Goal: Task Accomplishment & Management: Use online tool/utility

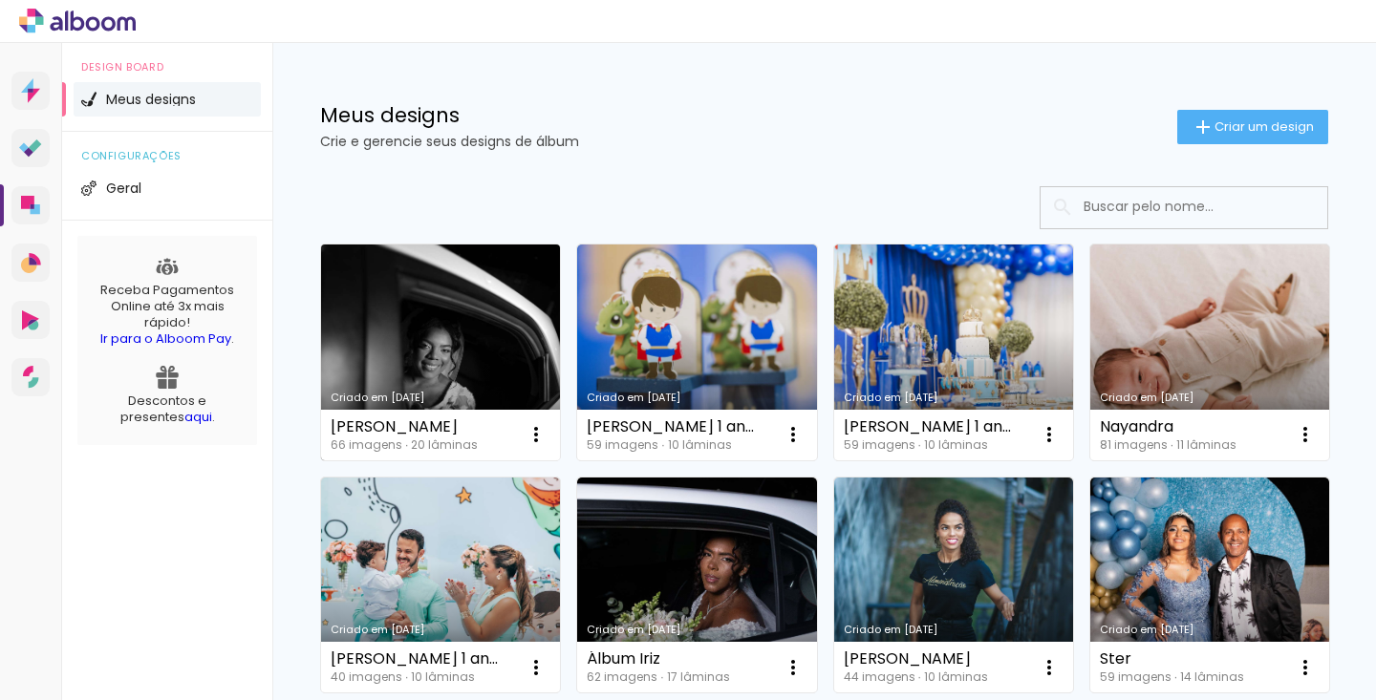
click at [439, 389] on link "Criado em [DATE]" at bounding box center [440, 353] width 239 height 216
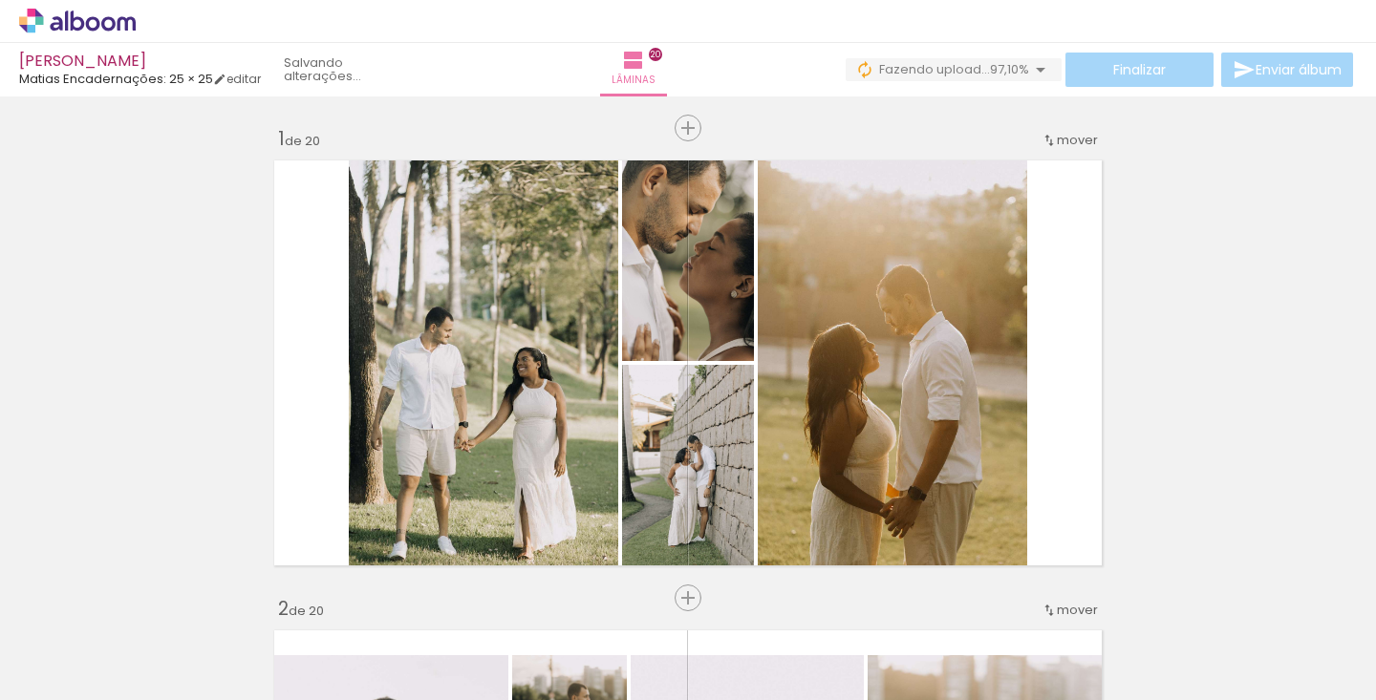
click at [716, 650] on quentale-workspace at bounding box center [688, 350] width 1376 height 700
drag, startPoint x: 527, startPoint y: 457, endPoint x: 588, endPoint y: 489, distance: 68.4
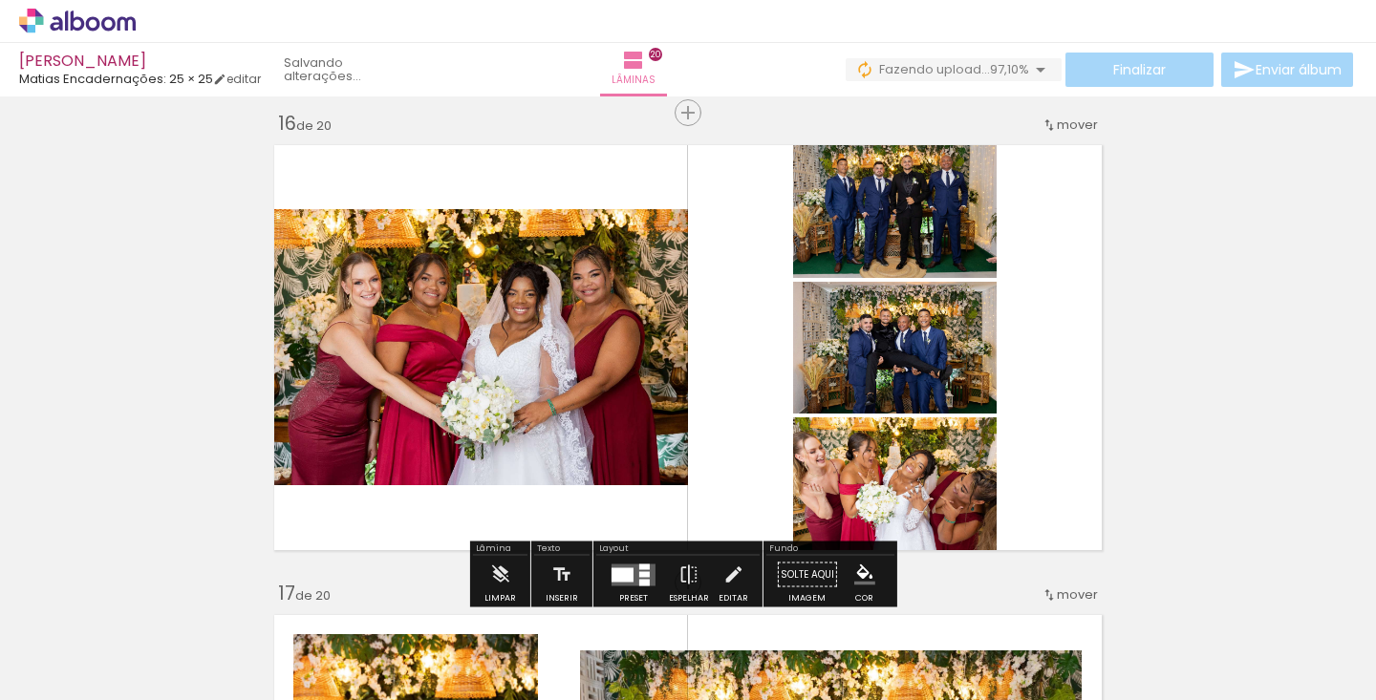
scroll to position [0, 6170]
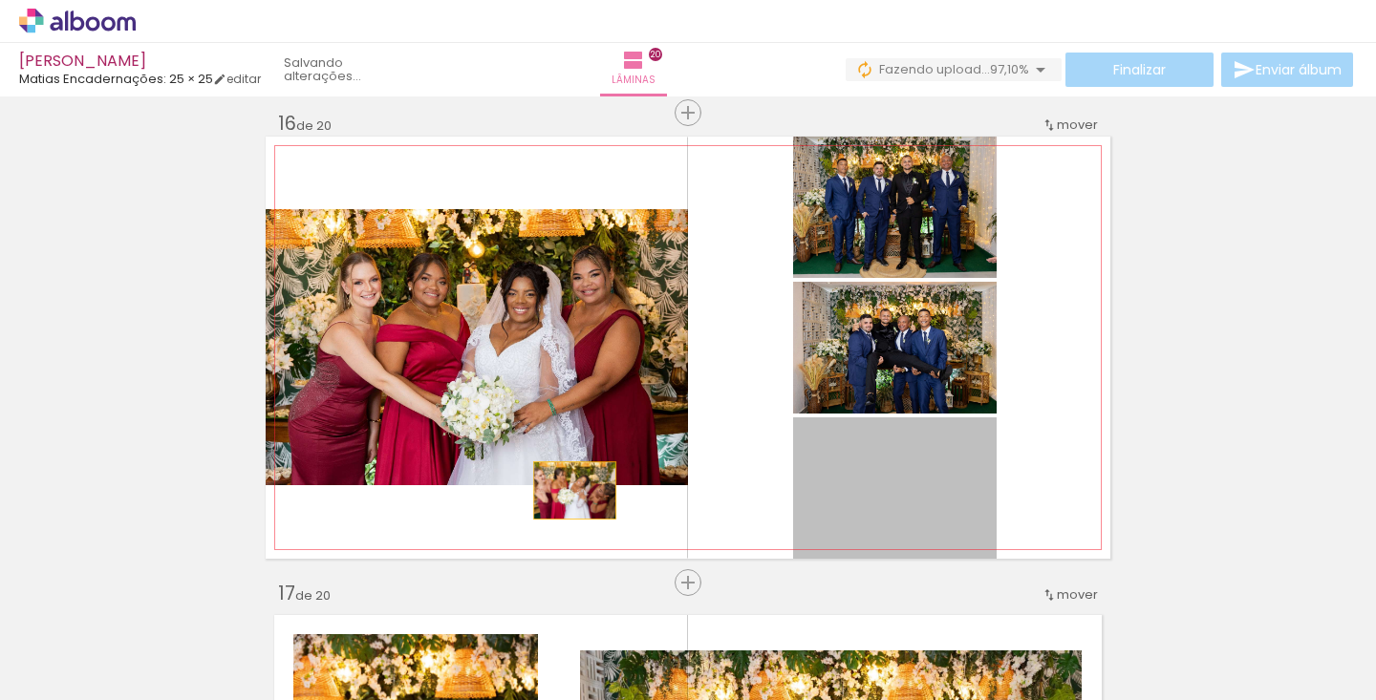
drag, startPoint x: 875, startPoint y: 484, endPoint x: 560, endPoint y: 493, distance: 315.4
click at [560, 493] on quentale-layouter at bounding box center [688, 348] width 845 height 422
drag, startPoint x: 907, startPoint y: 480, endPoint x: 477, endPoint y: 517, distance: 431.5
click at [477, 517] on quentale-layouter at bounding box center [688, 348] width 845 height 422
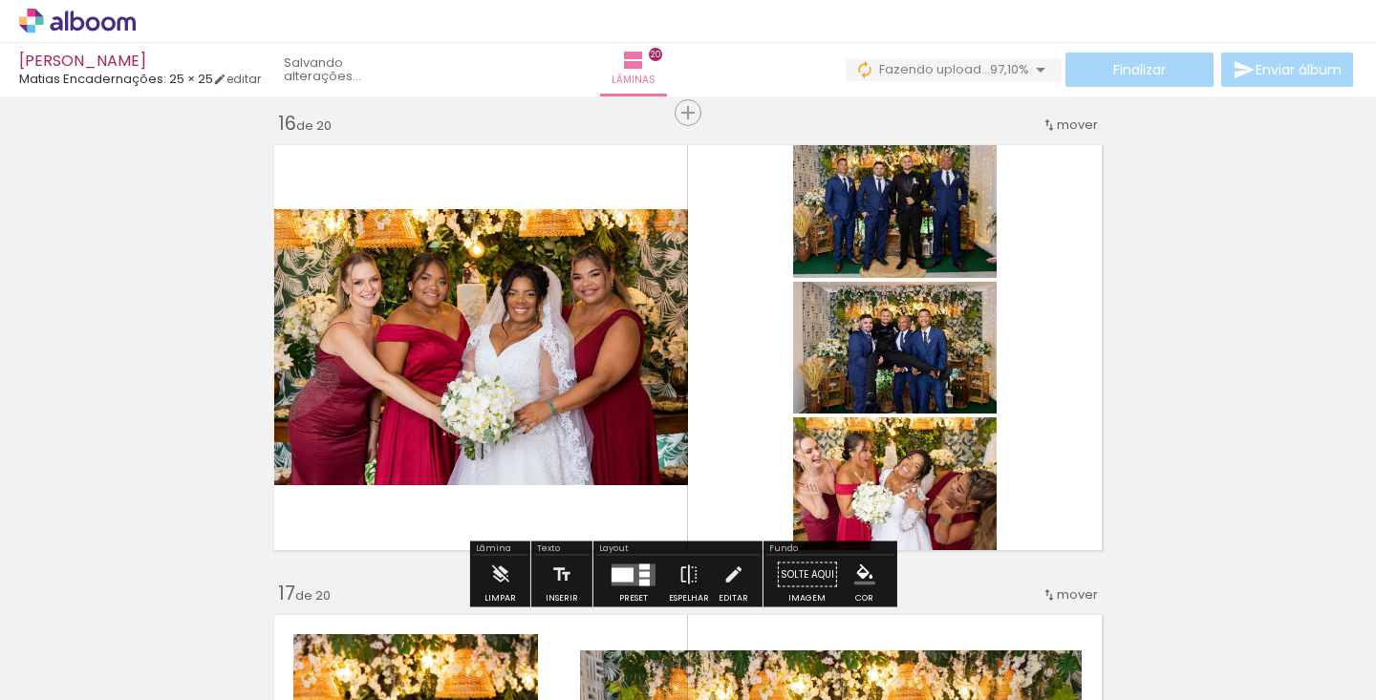
click at [629, 561] on div at bounding box center [634, 575] width 52 height 38
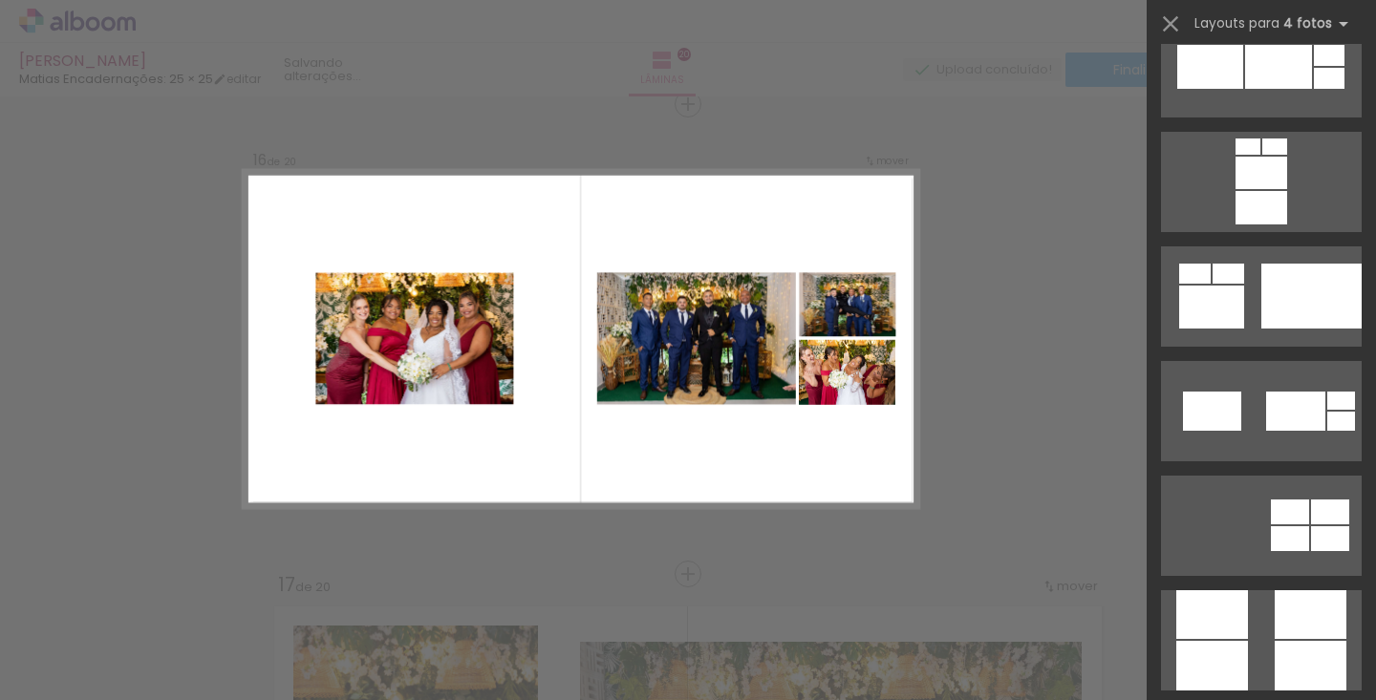
scroll to position [4926, 0]
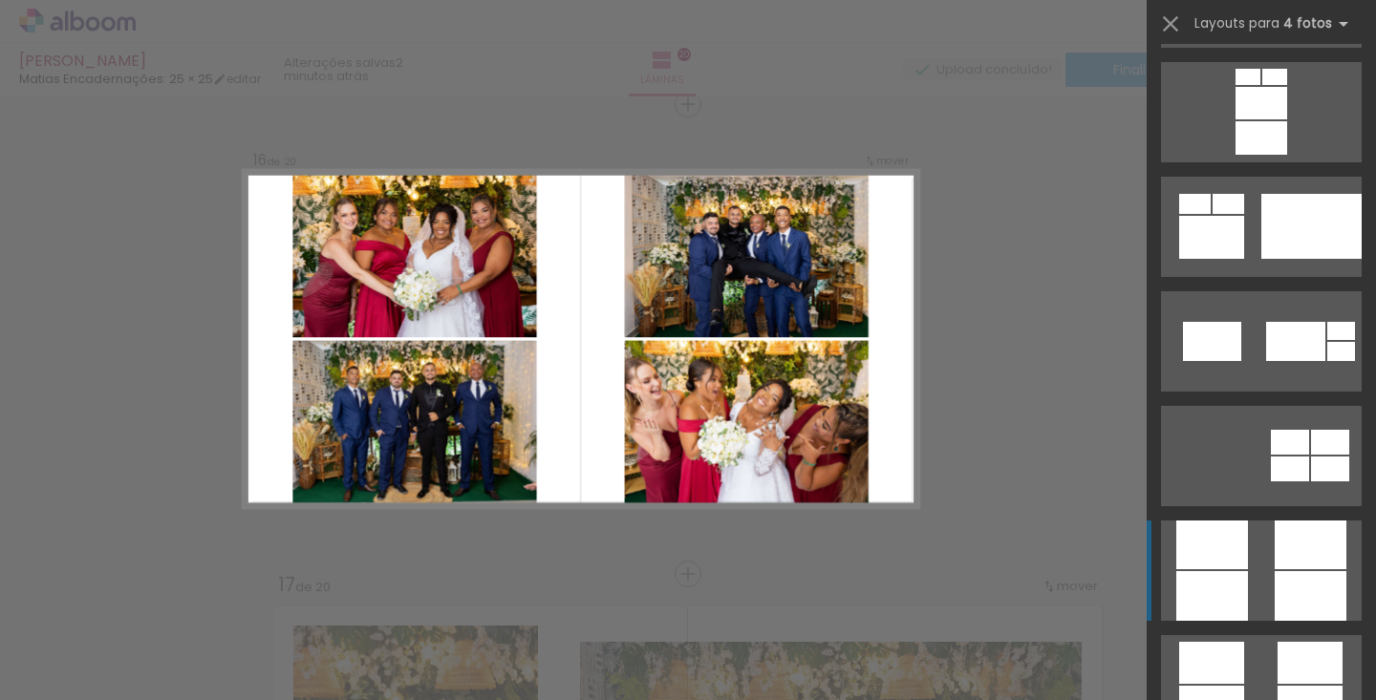
click at [1241, 596] on quentale-layouter at bounding box center [1261, 571] width 201 height 100
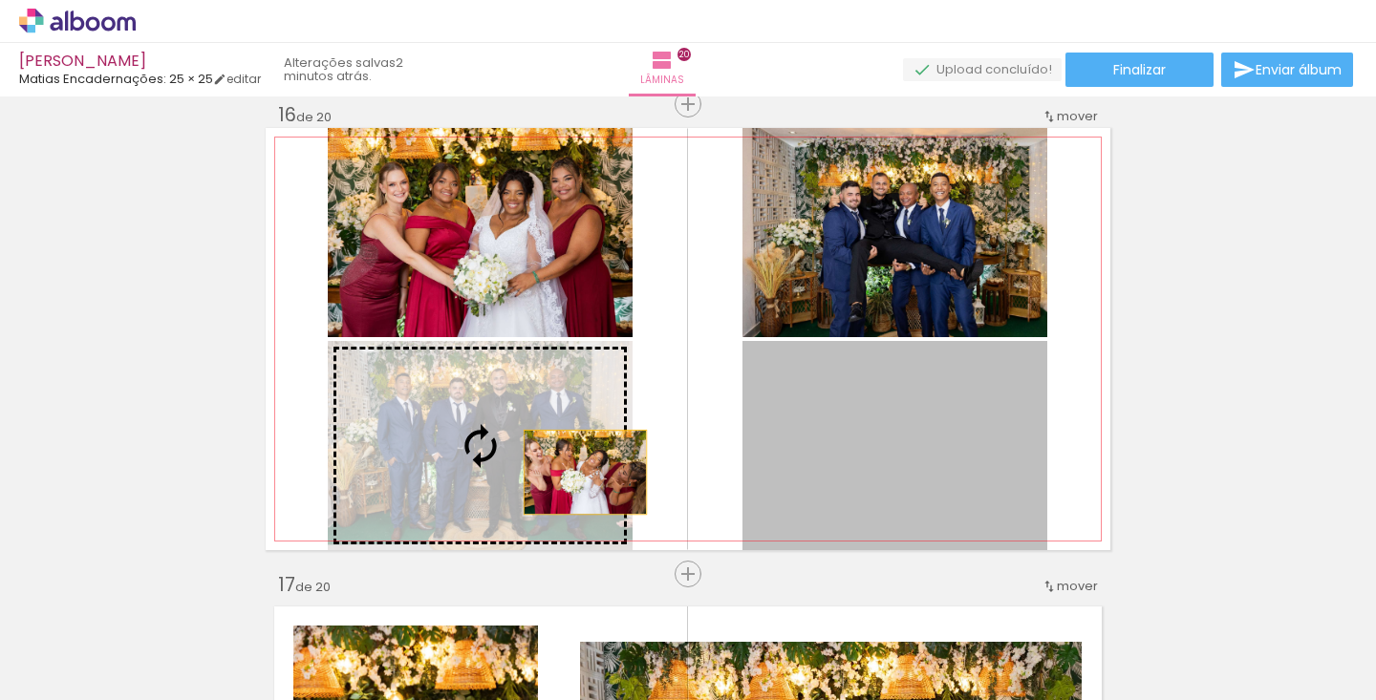
drag, startPoint x: 926, startPoint y: 447, endPoint x: 578, endPoint y: 472, distance: 348.7
click at [0, 0] on slot at bounding box center [0, 0] width 0 height 0
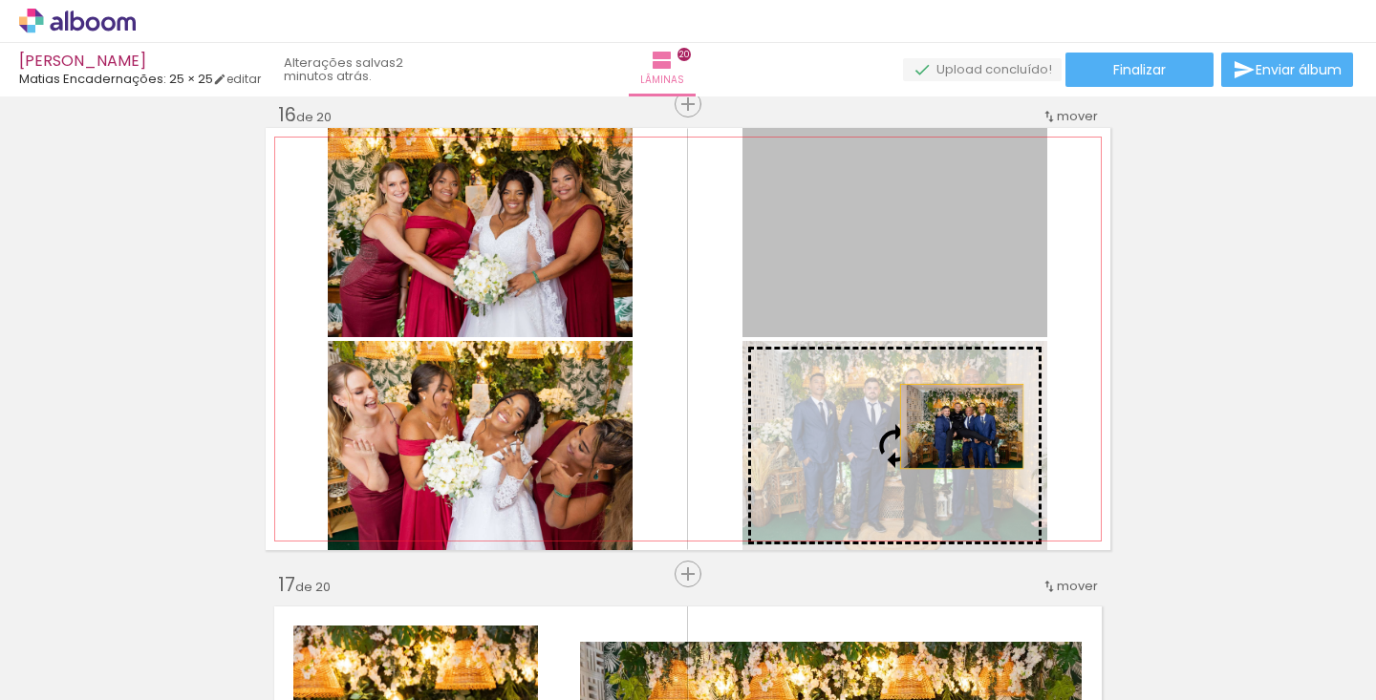
drag, startPoint x: 926, startPoint y: 247, endPoint x: 953, endPoint y: 435, distance: 189.3
click at [0, 0] on slot at bounding box center [0, 0] width 0 height 0
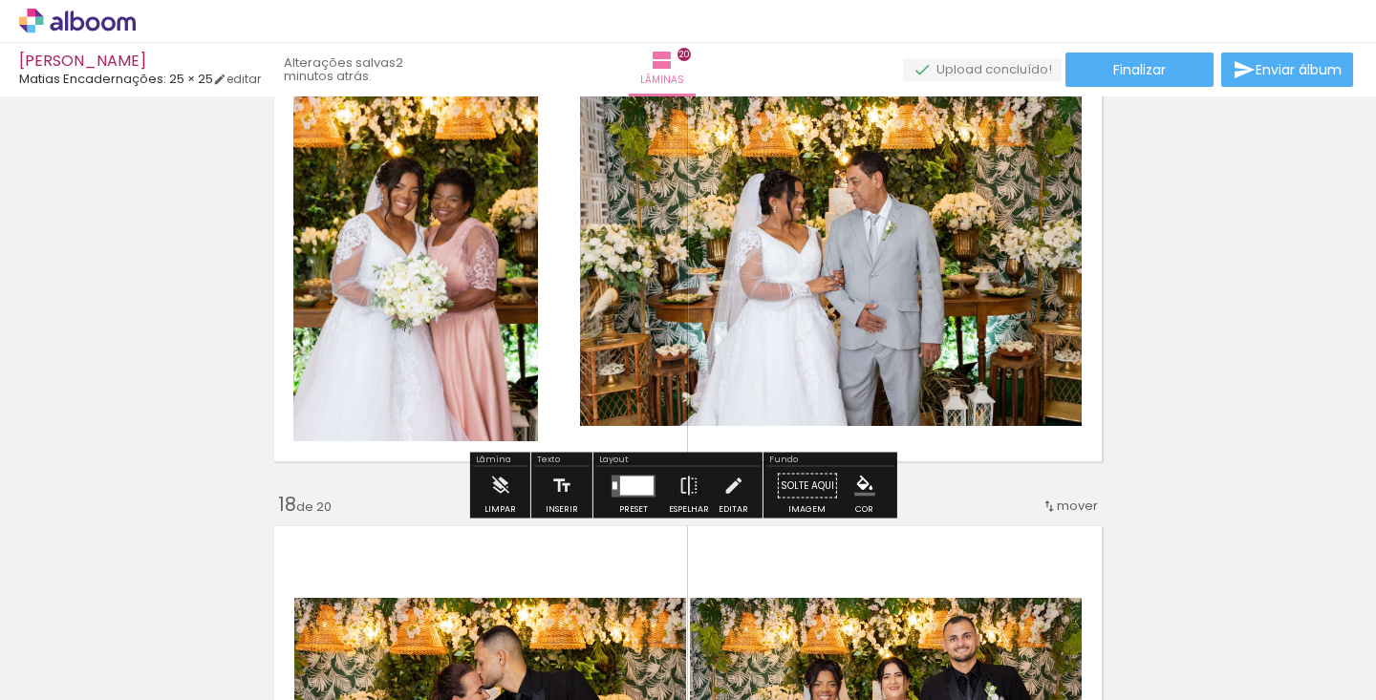
scroll to position [7396, 0]
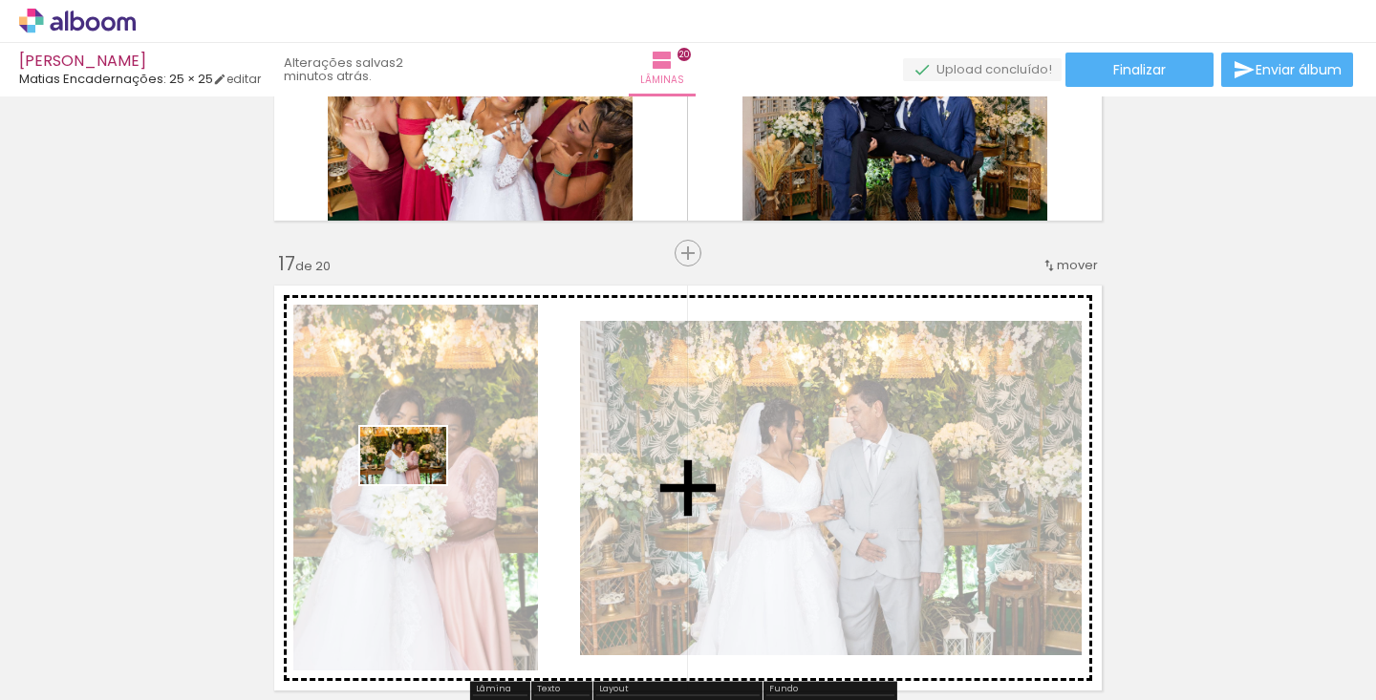
drag, startPoint x: 1296, startPoint y: 662, endPoint x: 418, endPoint y: 484, distance: 896.7
click at [418, 484] on quentale-workspace at bounding box center [688, 350] width 1376 height 700
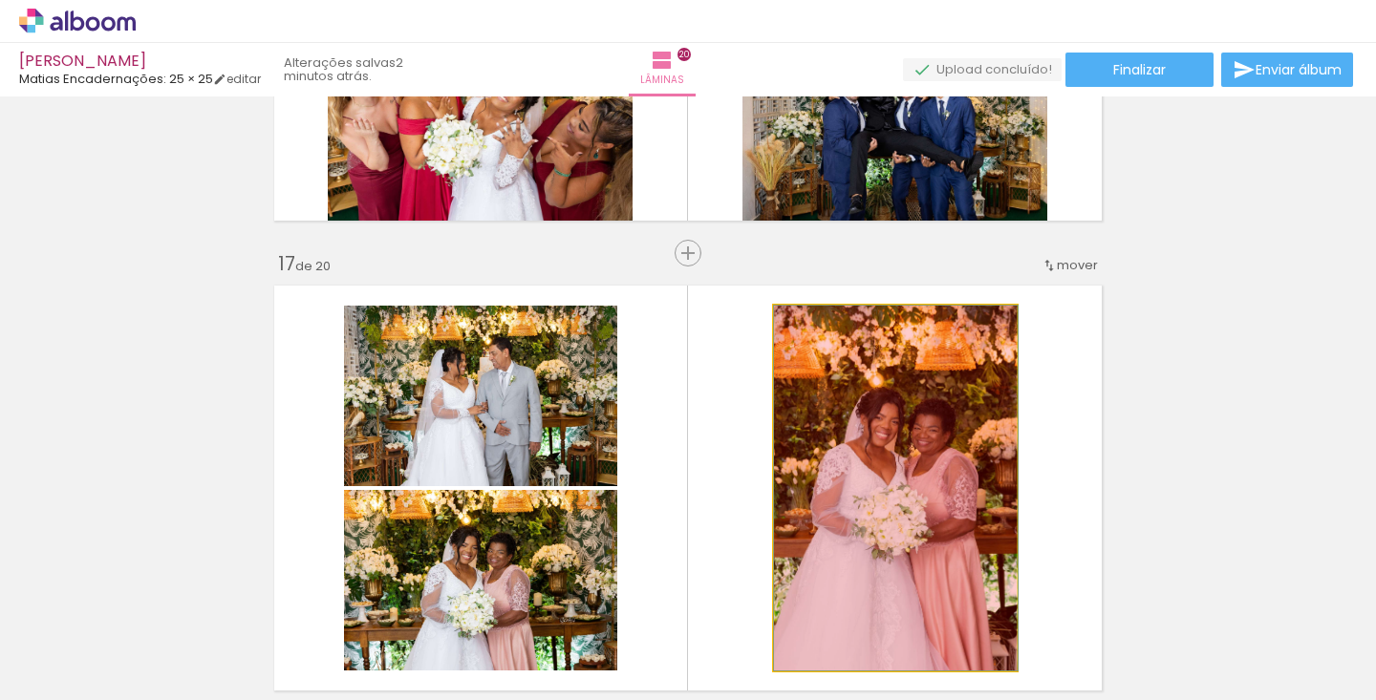
drag, startPoint x: 966, startPoint y: 413, endPoint x: 992, endPoint y: 617, distance: 206.1
click at [992, 617] on quentale-workspace at bounding box center [688, 350] width 1376 height 700
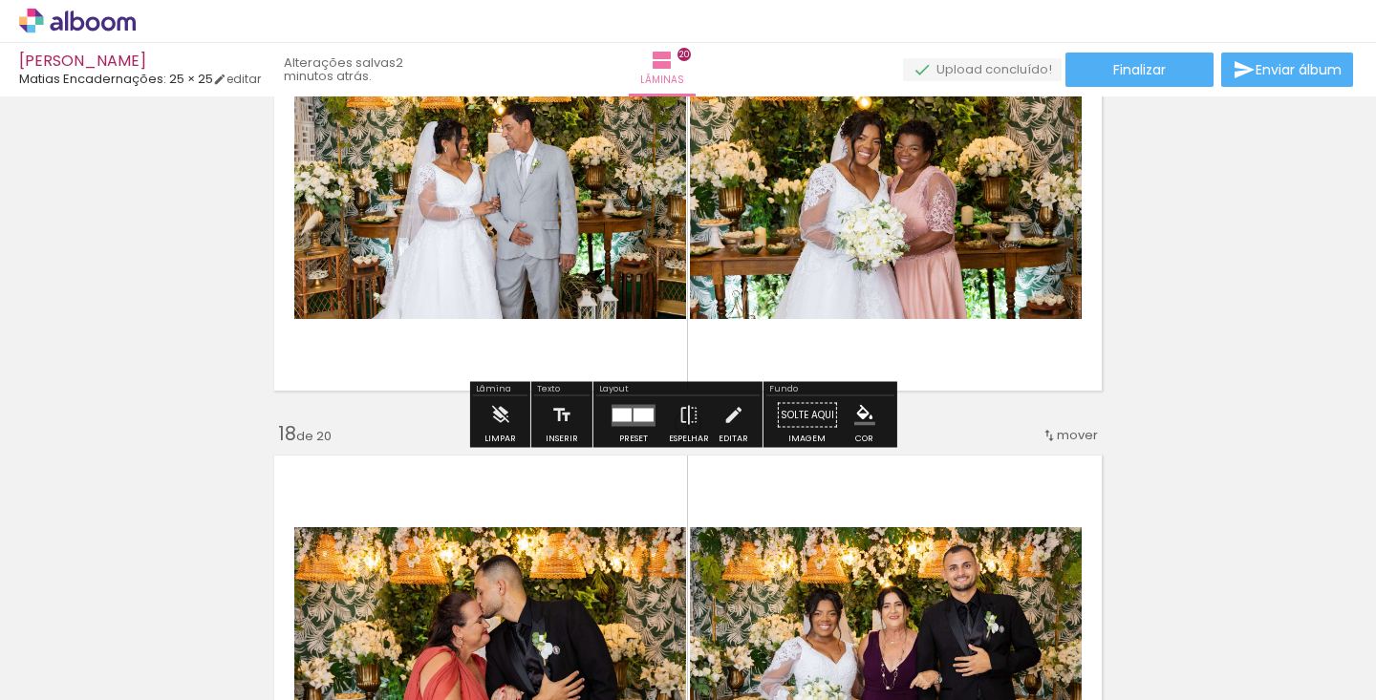
scroll to position [7670, 0]
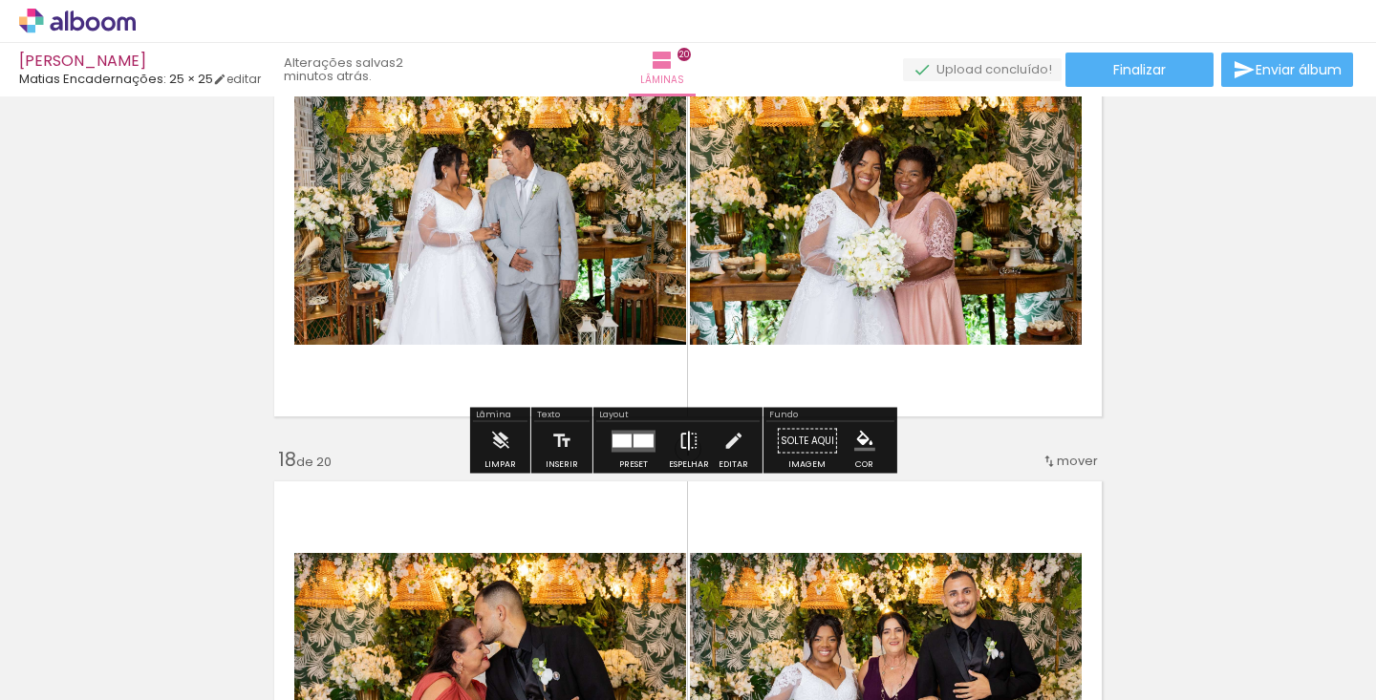
click at [683, 438] on iron-icon at bounding box center [688, 441] width 21 height 38
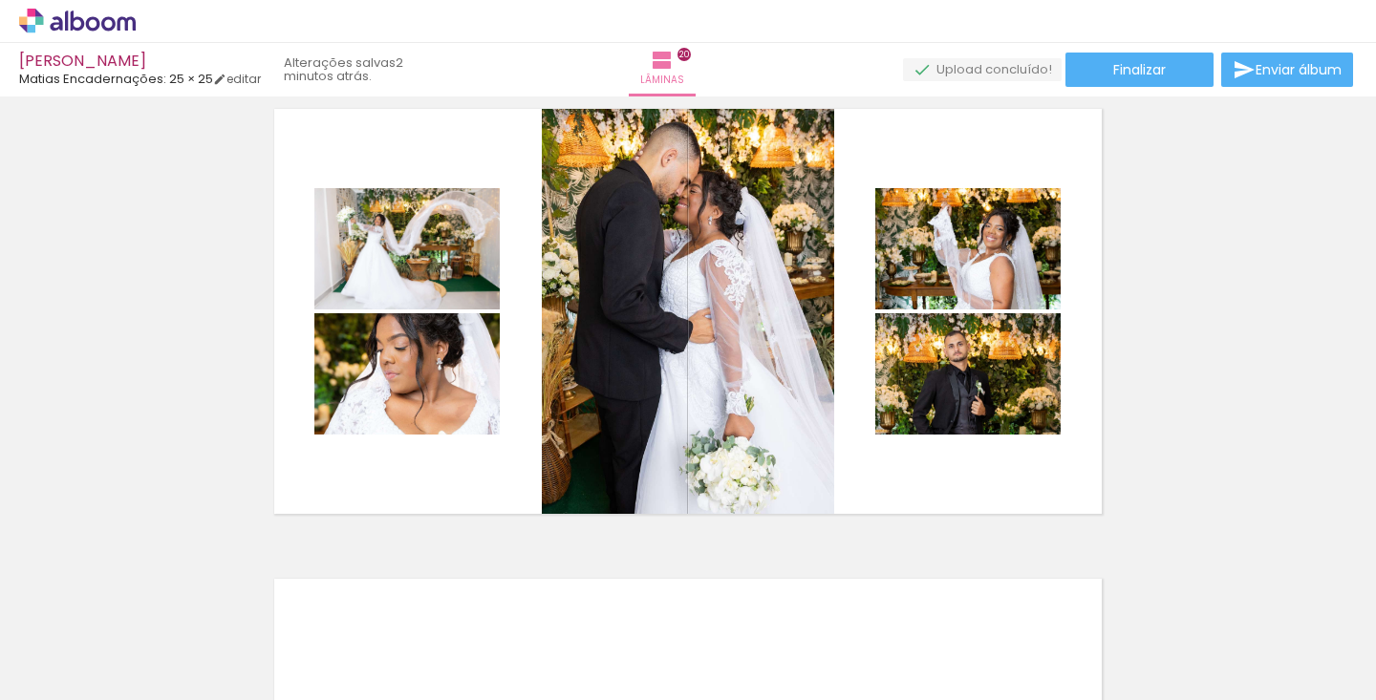
scroll to position [9013, 0]
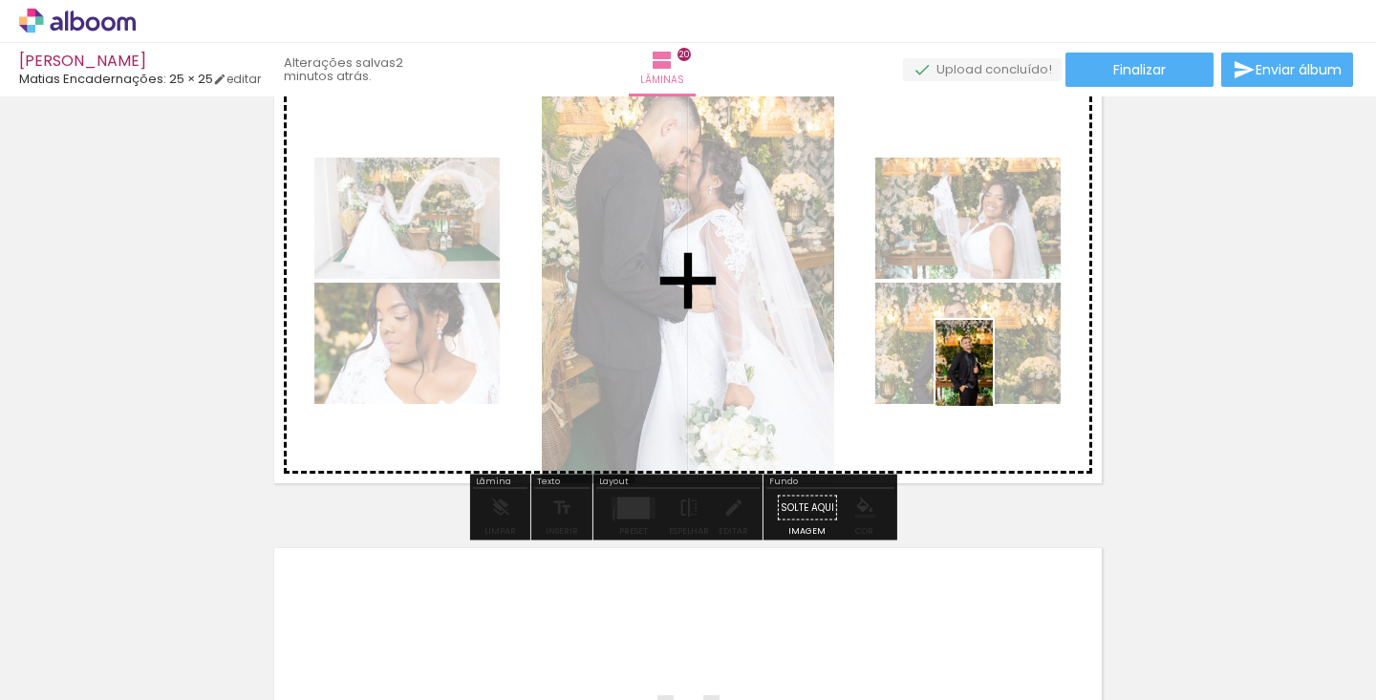
drag, startPoint x: 1097, startPoint y: 655, endPoint x: 993, endPoint y: 377, distance: 296.9
click at [993, 377] on quentale-workspace at bounding box center [688, 350] width 1376 height 700
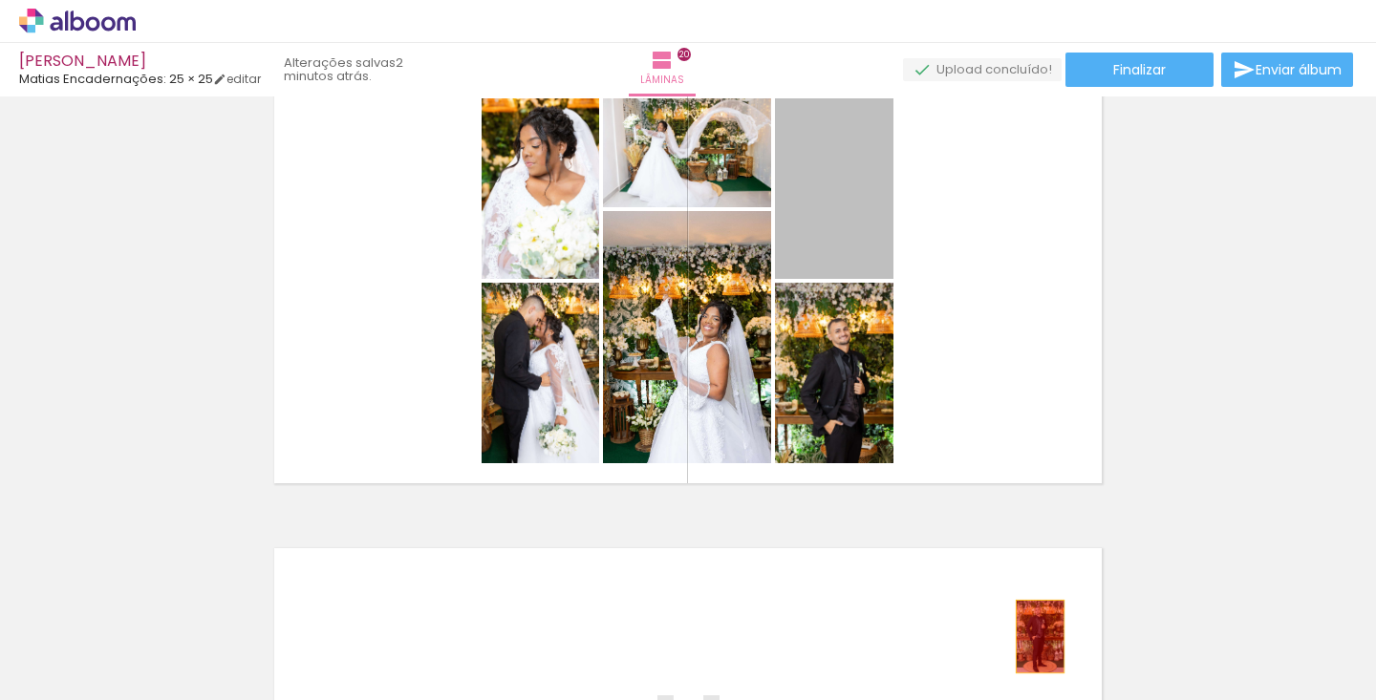
drag, startPoint x: 825, startPoint y: 233, endPoint x: 1033, endPoint y: 636, distance: 453.8
click at [1033, 636] on quentale-workspace at bounding box center [688, 350] width 1376 height 700
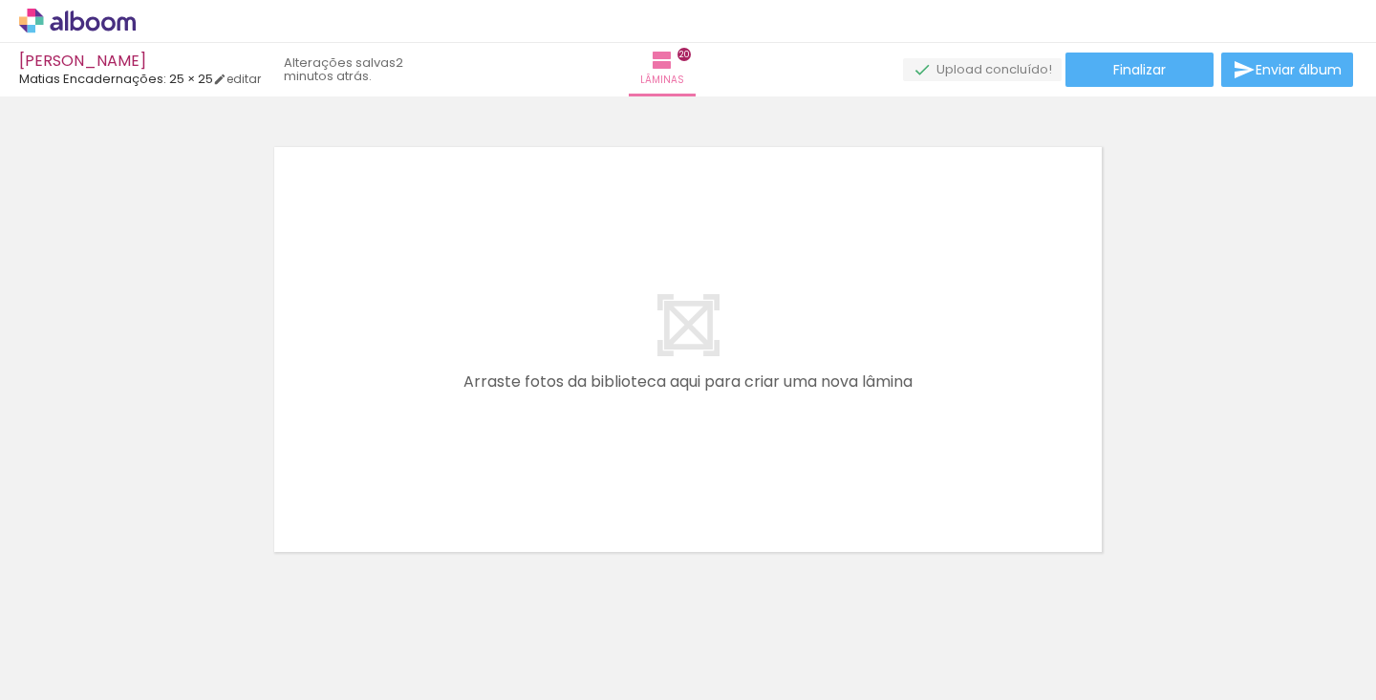
scroll to position [9081, 0]
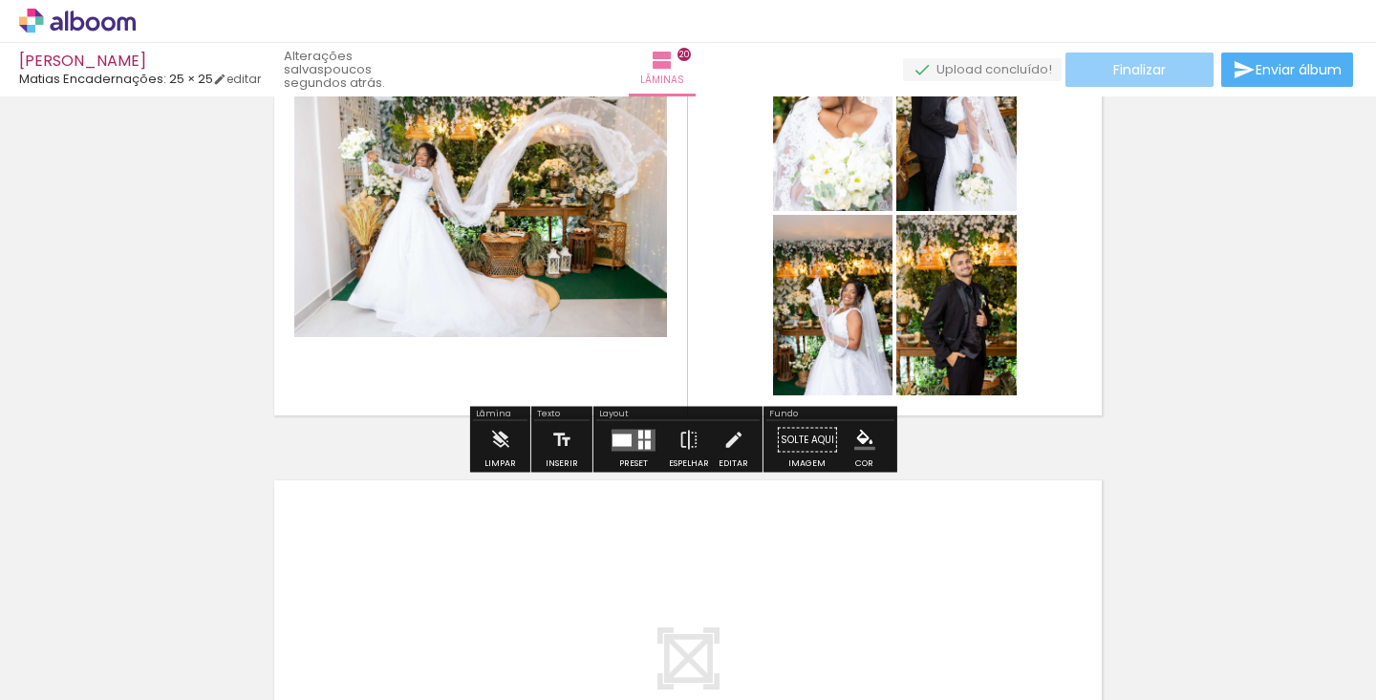
click at [1155, 76] on span "Finalizar" at bounding box center [1139, 69] width 53 height 13
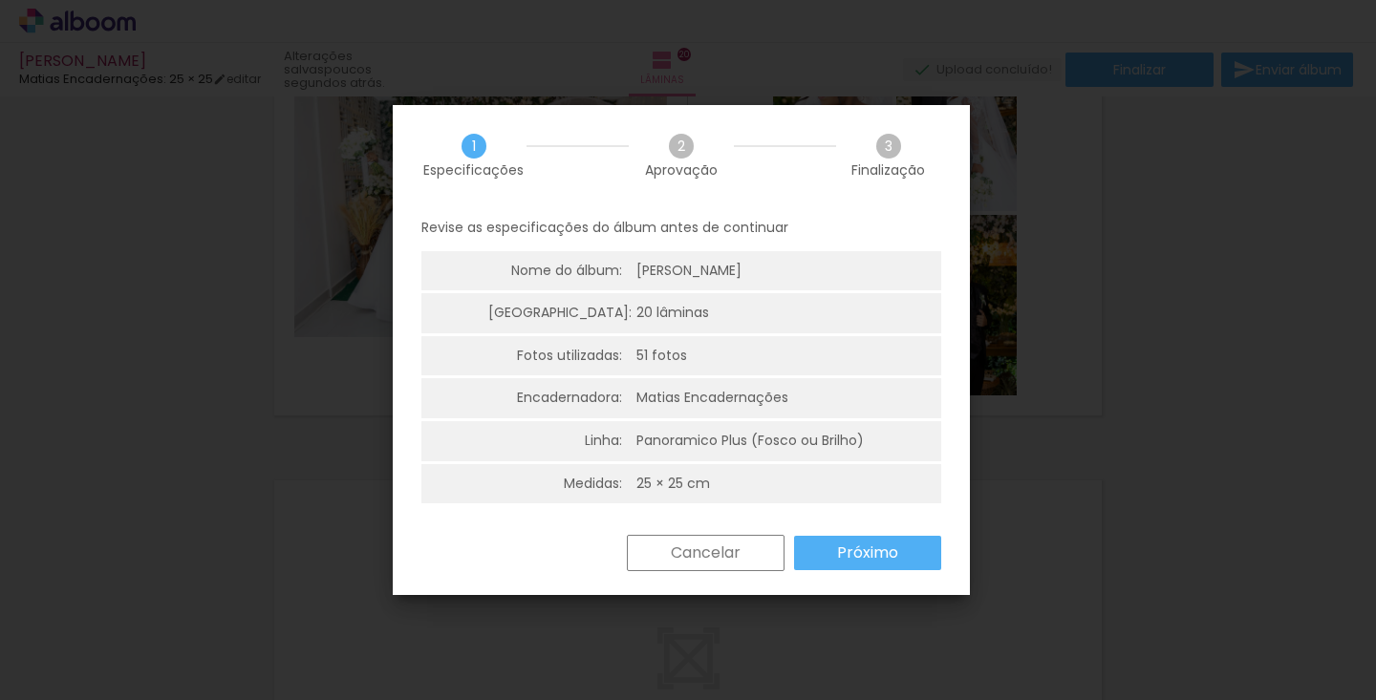
click at [843, 540] on paper-button "Próximo" at bounding box center [867, 553] width 147 height 34
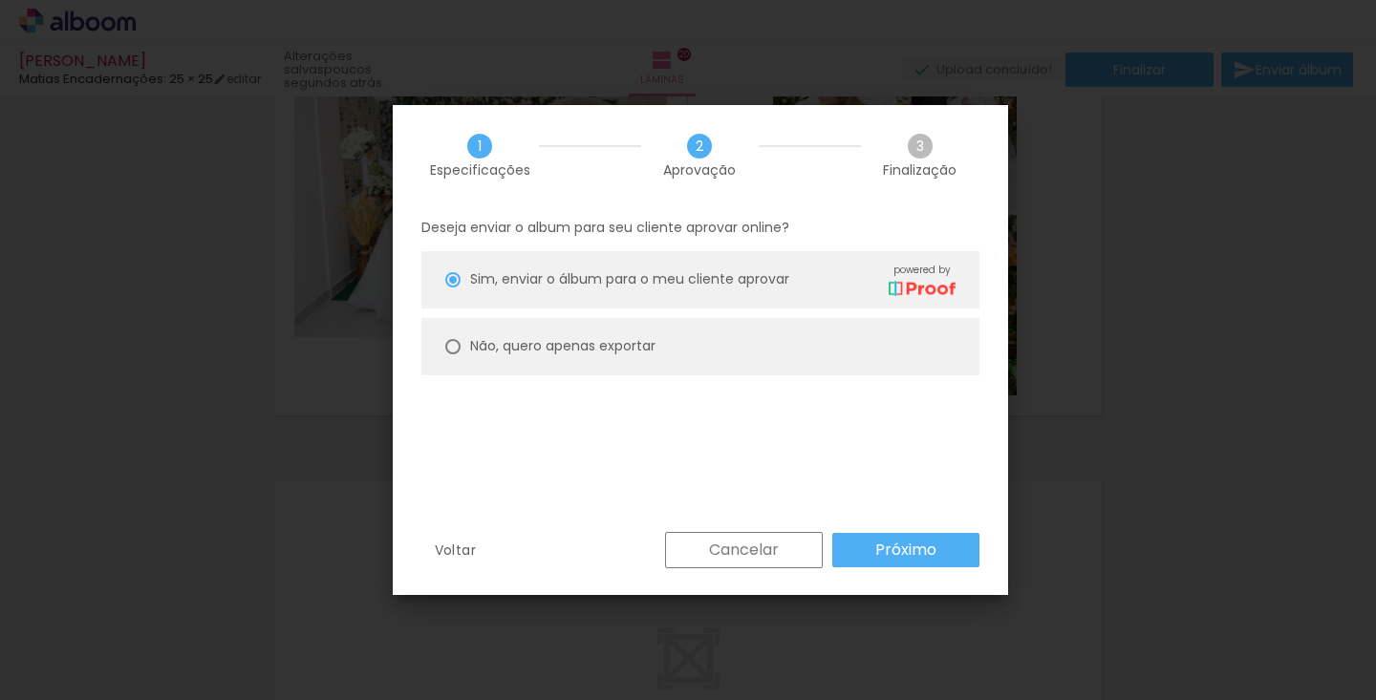
click at [696, 355] on paper-radio-button "Não, quero apenas exportar" at bounding box center [700, 346] width 558 height 57
type paper-radio-button "on"
click at [929, 576] on div "Voltar Cancelar Próximo" at bounding box center [700, 564] width 615 height 65
click at [0, 0] on slot "Próximo" at bounding box center [0, 0] width 0 height 0
type input "Alta, 300 DPI"
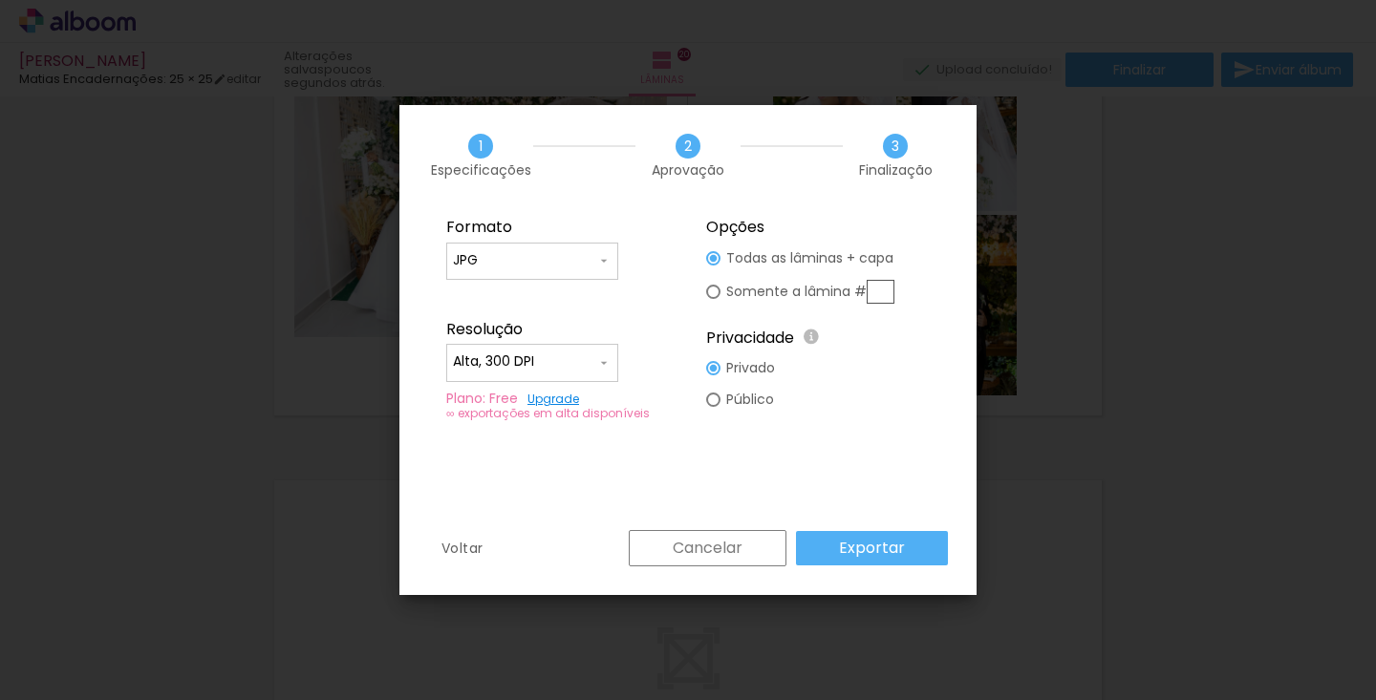
click at [910, 552] on paper-button "Exportar" at bounding box center [872, 548] width 152 height 34
